Goal: Transaction & Acquisition: Book appointment/travel/reservation

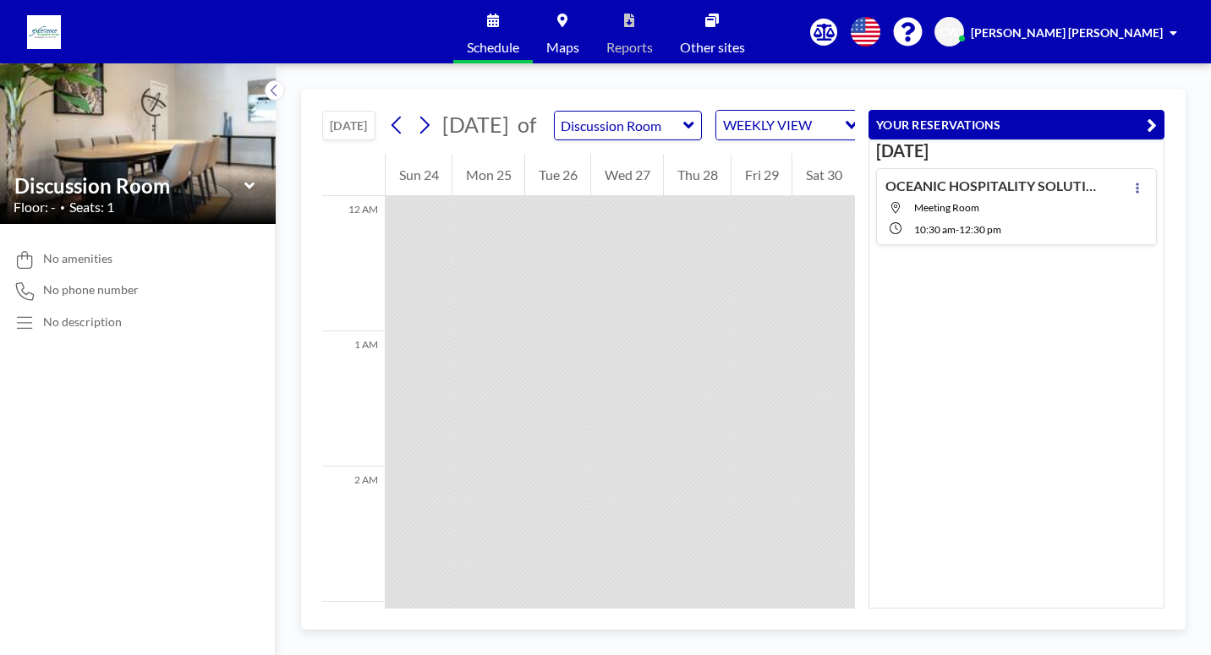
scroll to position [2165, 0]
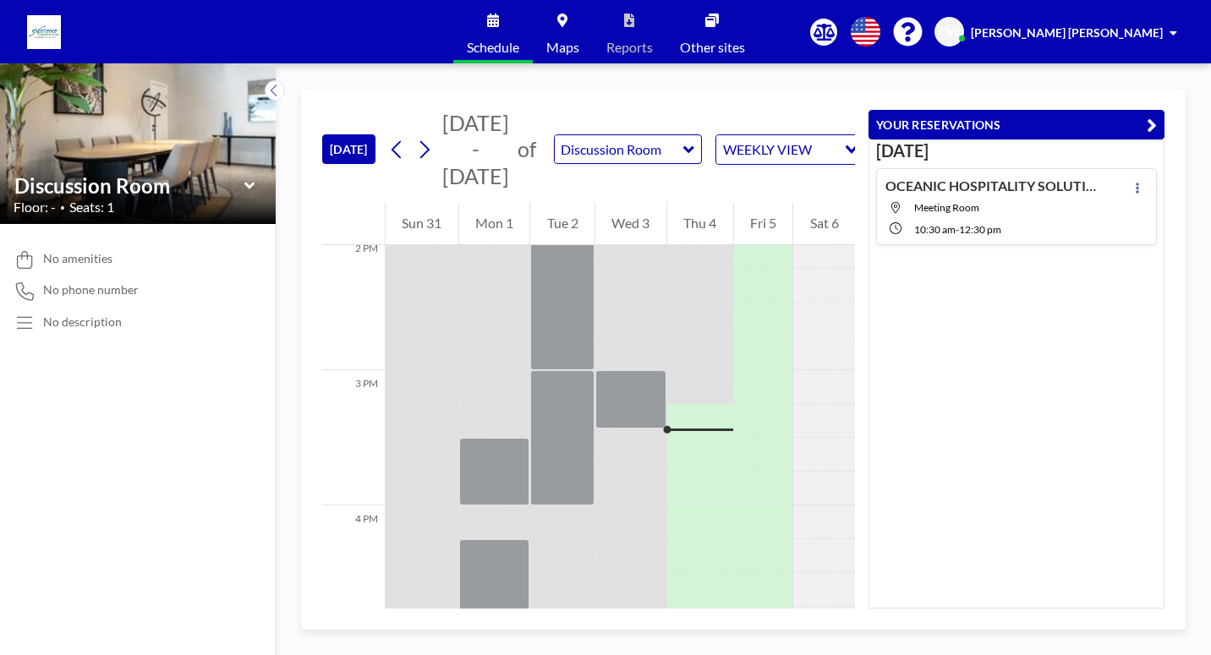
scroll to position [1945, 0]
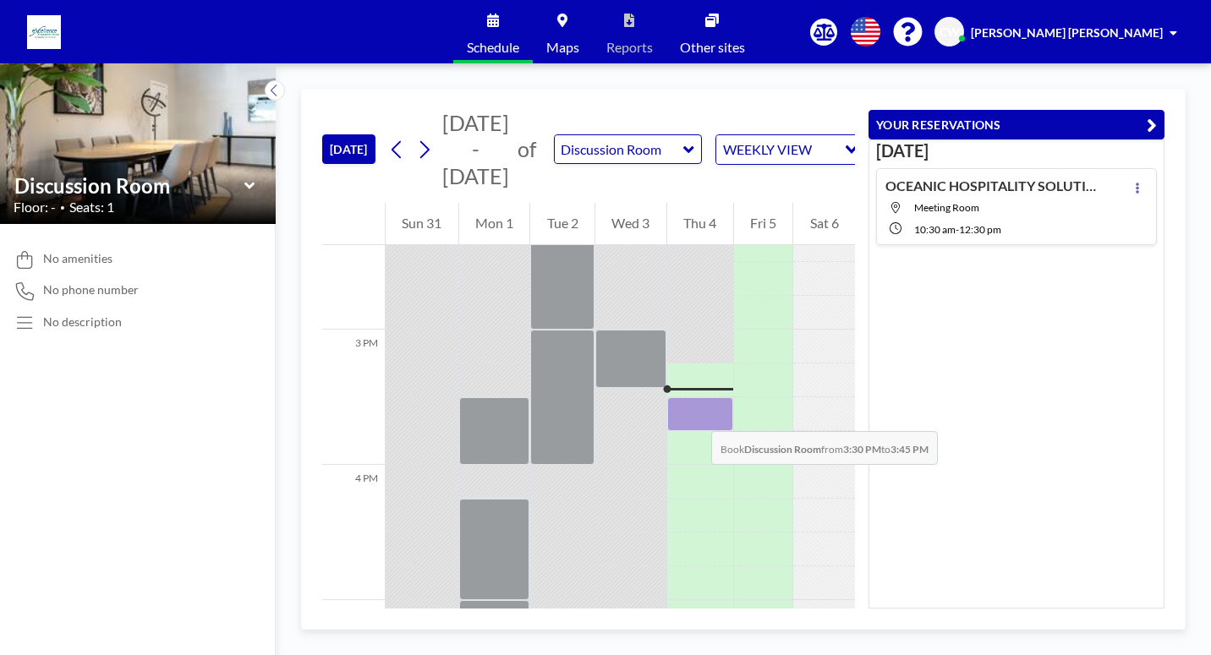
click at [694, 414] on div at bounding box center [700, 414] width 66 height 34
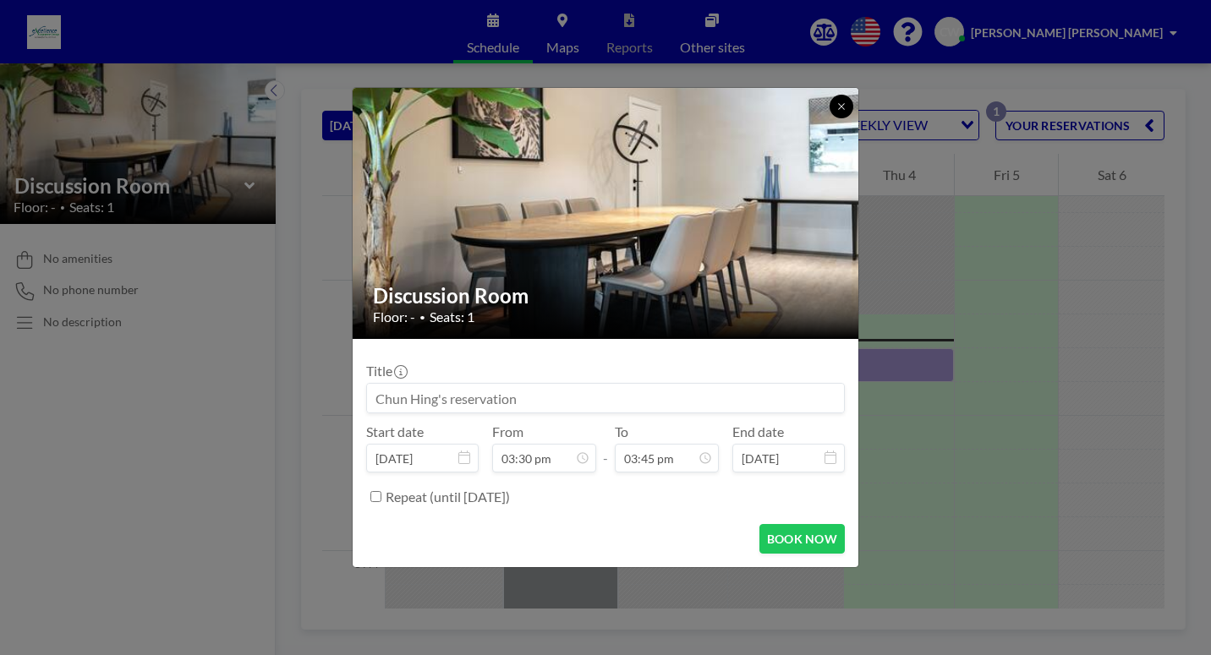
click at [838, 102] on icon at bounding box center [841, 106] width 10 height 10
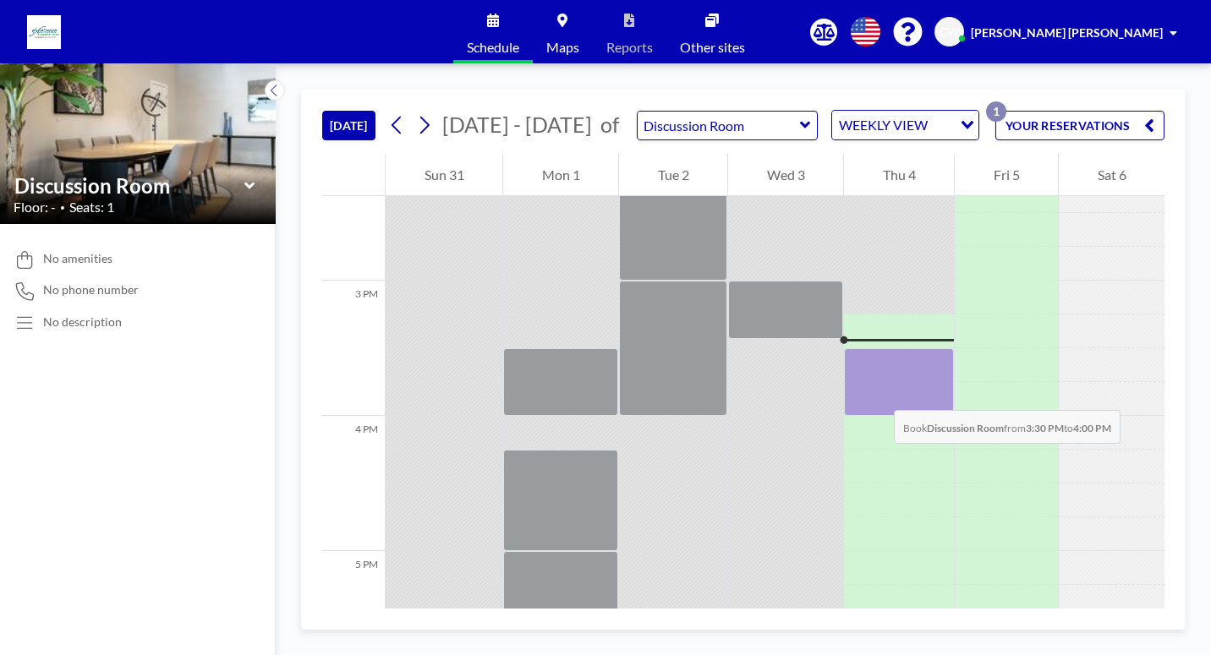
drag, startPoint x: 875, startPoint y: 357, endPoint x: 877, endPoint y: 393, distance: 36.4
click at [877, 393] on div at bounding box center [899, 382] width 110 height 68
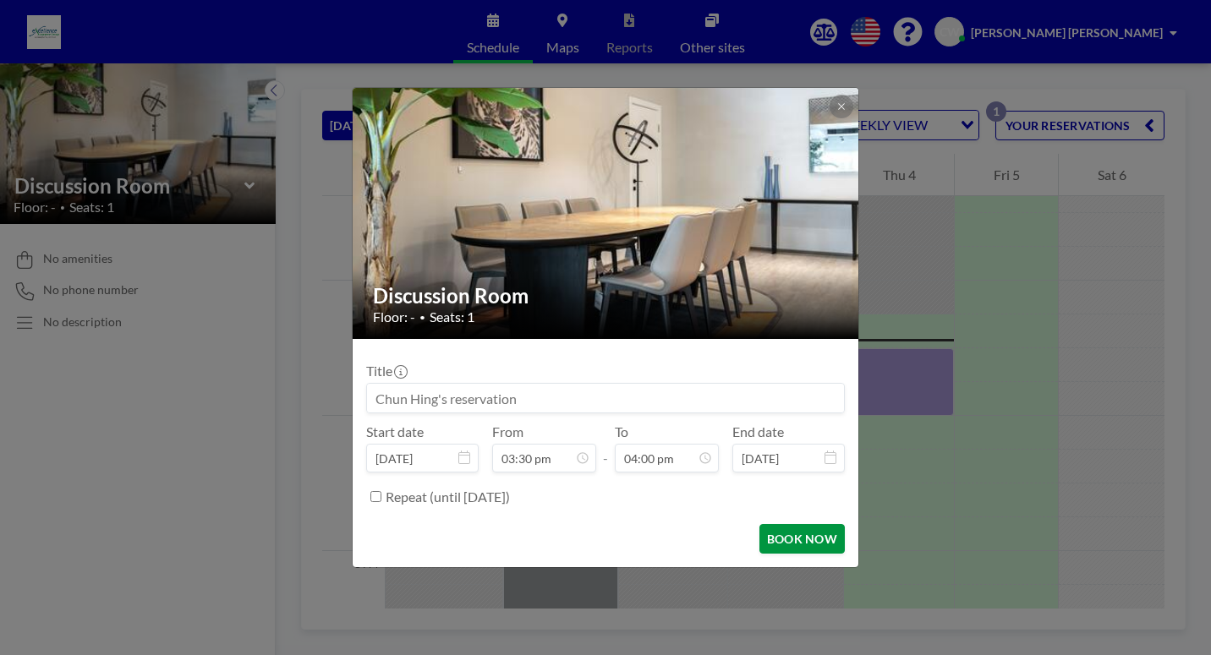
click at [792, 542] on button "BOOK NOW" at bounding box center [801, 539] width 85 height 30
